Goal: Transaction & Acquisition: Purchase product/service

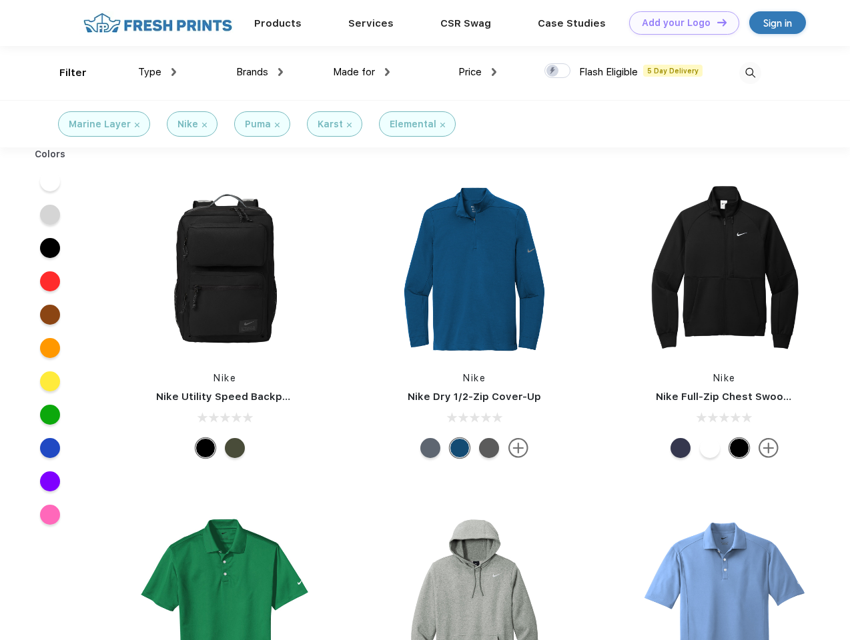
click at [679, 23] on link "Add your Logo Design Tool" at bounding box center [684, 22] width 110 height 23
click at [0, 0] on div "Design Tool" at bounding box center [0, 0] width 0 height 0
click at [716, 22] on link "Add your Logo Design Tool" at bounding box center [684, 22] width 110 height 23
click at [64, 73] on div "Filter" at bounding box center [72, 72] width 27 height 15
click at [157, 72] on span "Type" at bounding box center [149, 72] width 23 height 12
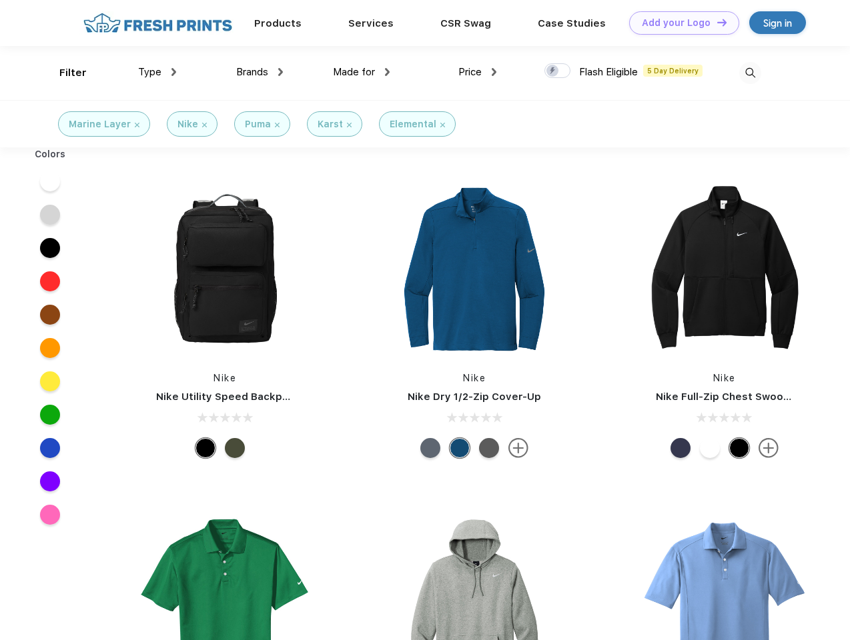
click at [260, 72] on span "Brands" at bounding box center [252, 72] width 32 height 12
click at [362, 72] on span "Made for" at bounding box center [354, 72] width 42 height 12
click at [478, 72] on span "Price" at bounding box center [469, 72] width 23 height 12
click at [558, 71] on div at bounding box center [557, 70] width 26 height 15
click at [553, 71] on input "checkbox" at bounding box center [548, 67] width 9 height 9
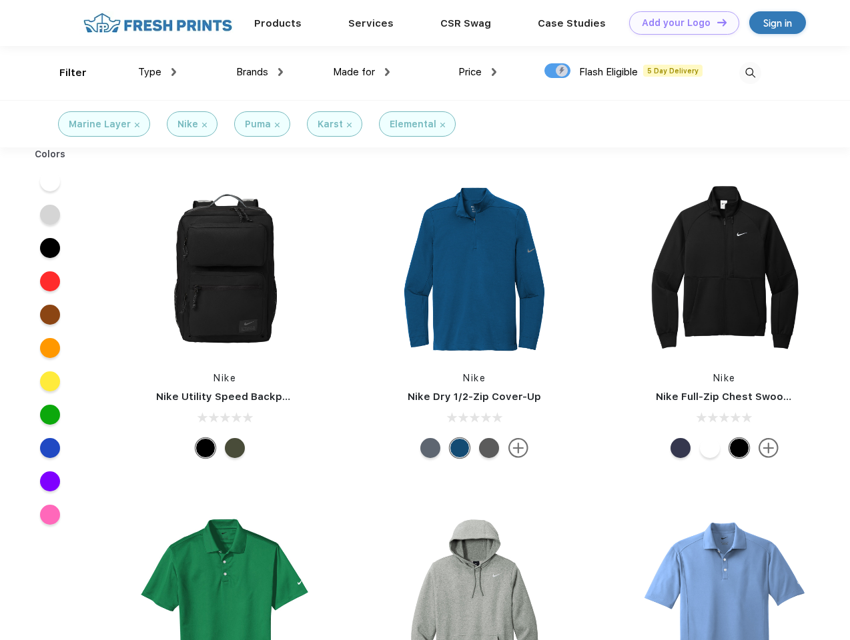
click at [750, 73] on img at bounding box center [750, 73] width 22 height 22
